Goal: Navigation & Orientation: Understand site structure

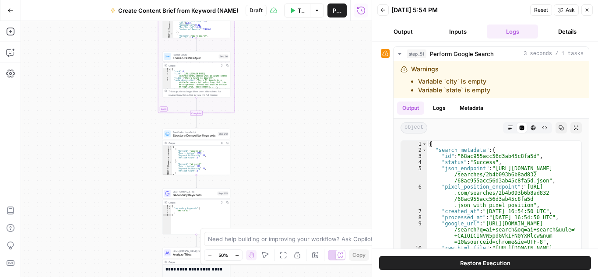
click at [7, 11] on button "Go Back" at bounding box center [11, 11] width 16 height 16
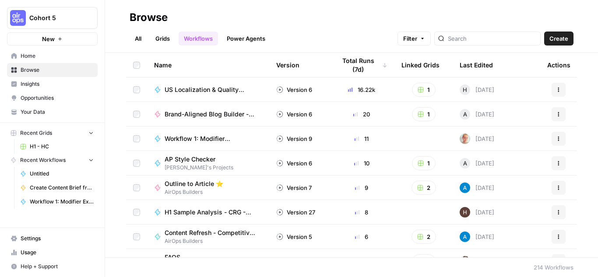
click at [43, 113] on span "Your Data" at bounding box center [57, 112] width 73 height 8
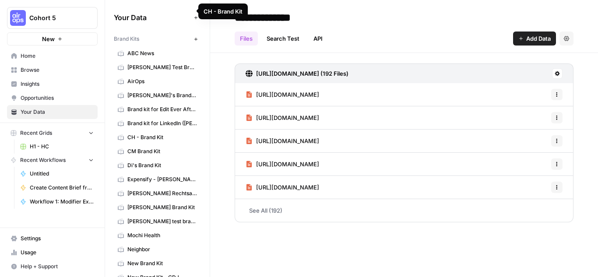
scroll to position [460, 0]
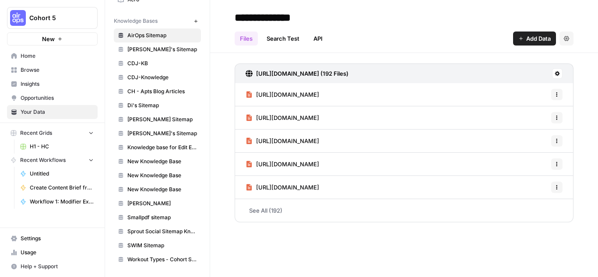
click at [149, 36] on span "AirOps Sitemap" at bounding box center [162, 36] width 70 height 8
